Goal: Find specific page/section: Find specific page/section

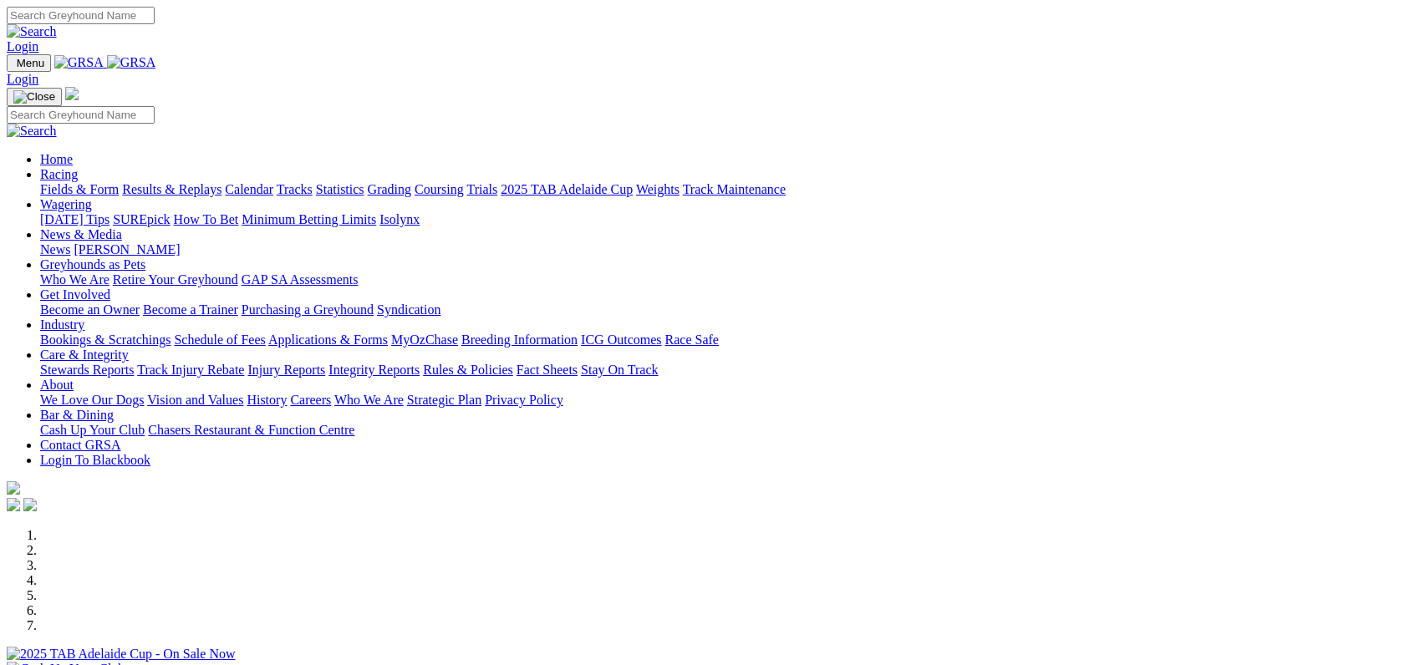
click at [78, 167] on link "Racing" at bounding box center [59, 174] width 38 height 14
click at [119, 182] on link "Fields & Form" at bounding box center [79, 189] width 79 height 14
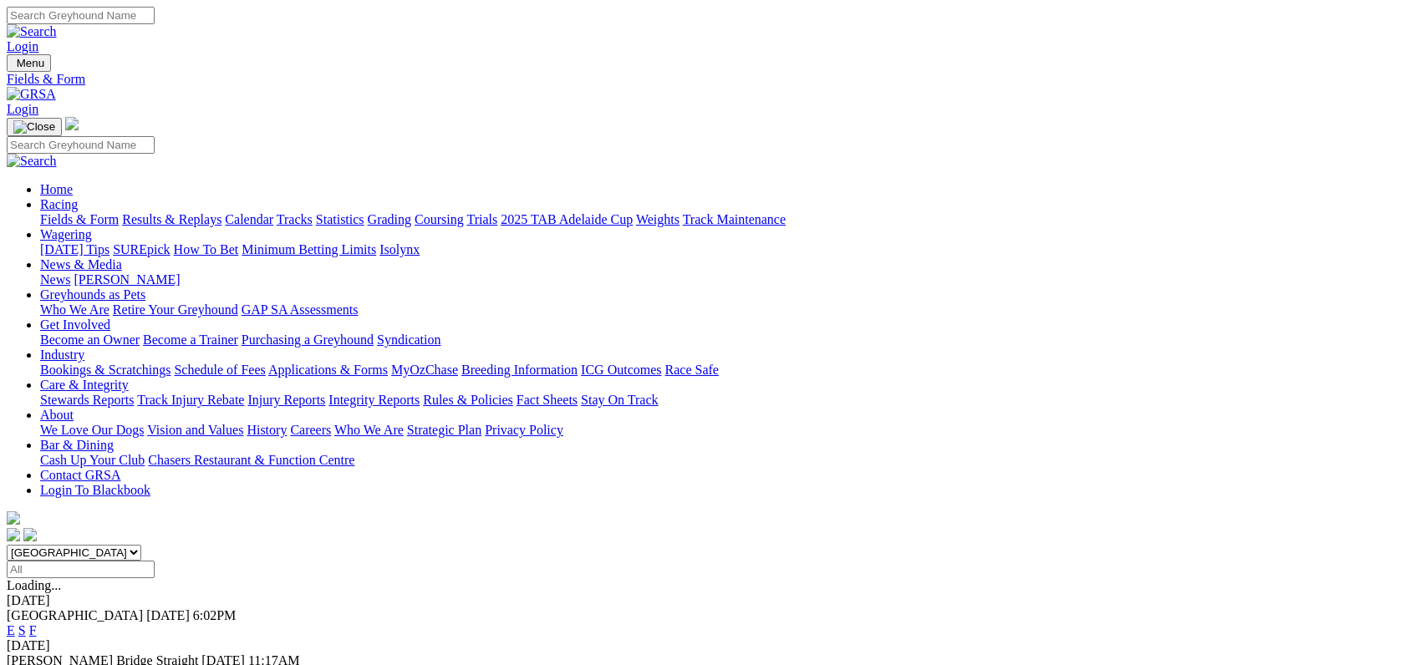
click at [37, 624] on link "F" at bounding box center [33, 631] width 8 height 14
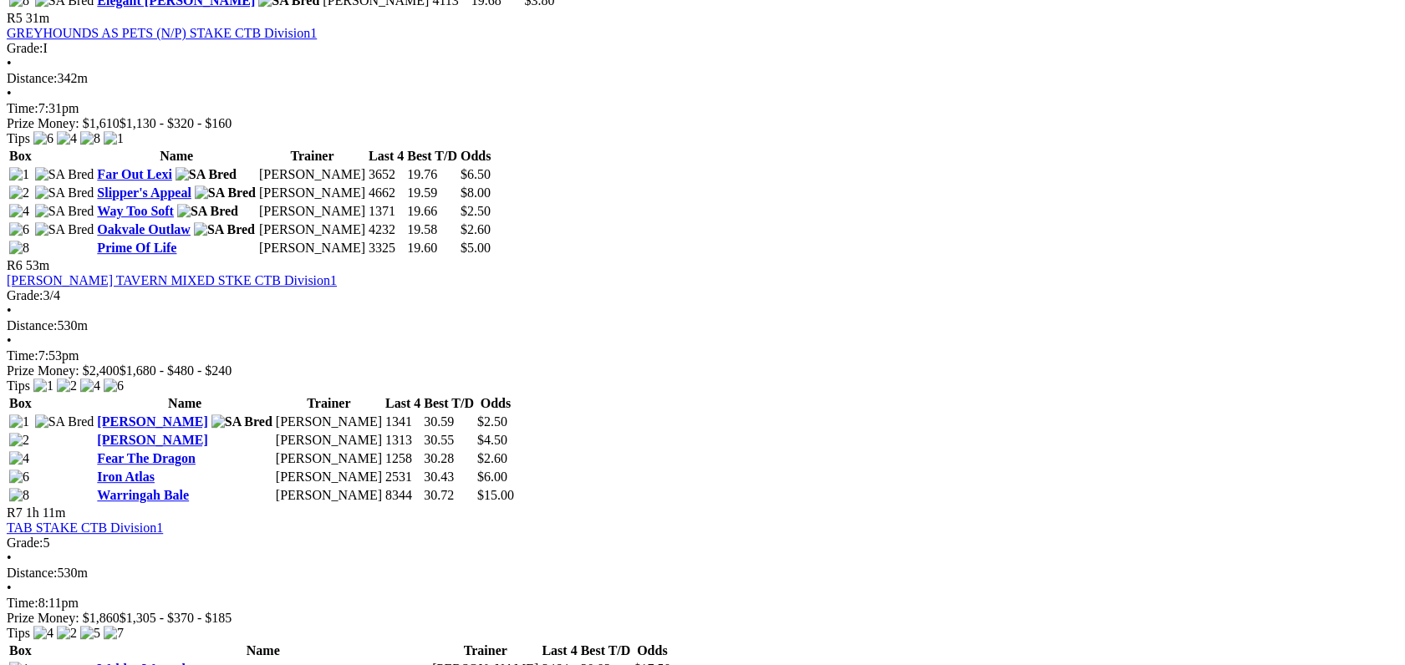
scroll to position [1972, 0]
